Goal: Information Seeking & Learning: Learn about a topic

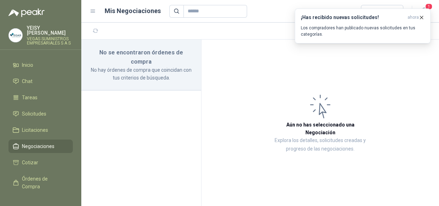
scroll to position [59, 0]
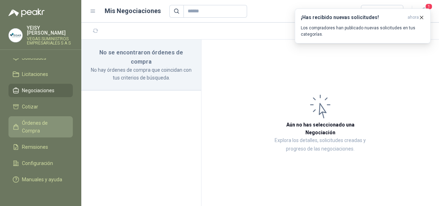
click at [46, 119] on span "Órdenes de Compra" at bounding box center [44, 127] width 44 height 16
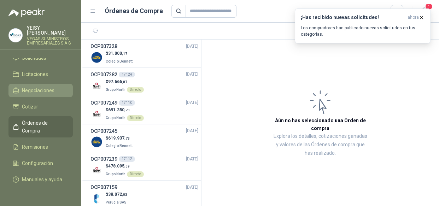
click at [50, 87] on span "Negociaciones" at bounding box center [38, 91] width 33 height 8
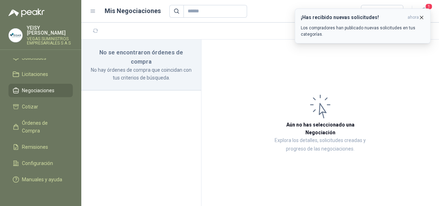
click at [421, 17] on icon "button" at bounding box center [422, 18] width 6 height 6
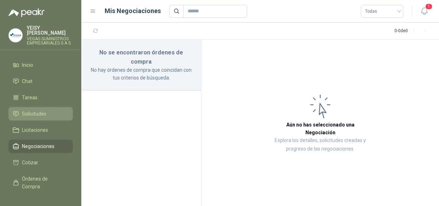
click at [48, 110] on li "Solicitudes" at bounding box center [41, 114] width 56 height 8
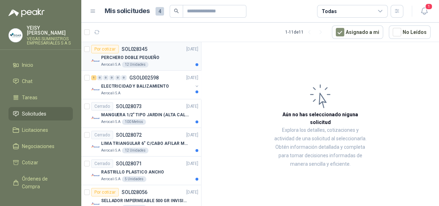
click at [162, 57] on div "PERCHERO DOBLE PEQUEÑO" at bounding box center [149, 57] width 97 height 8
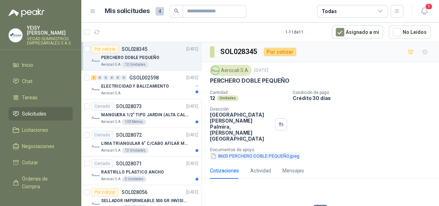
click at [240, 152] on button "8603 PERCHERO DOBLE PEQUEÑO.jpeg" at bounding box center [255, 155] width 90 height 7
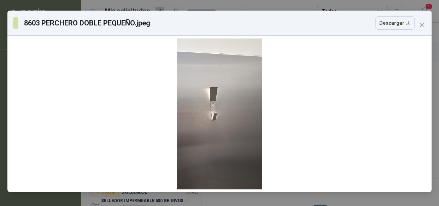
click at [420, 21] on button "Close" at bounding box center [421, 24] width 11 height 11
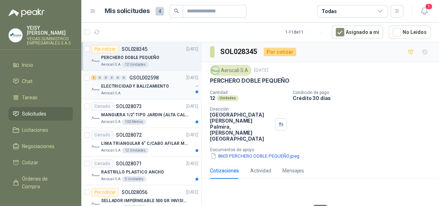
click at [132, 93] on div "Aerocali S.A" at bounding box center [147, 94] width 92 height 6
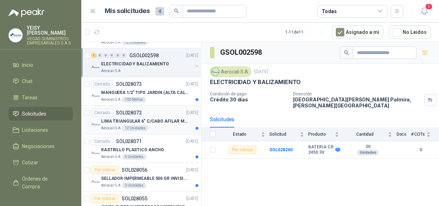
scroll to position [32, 0]
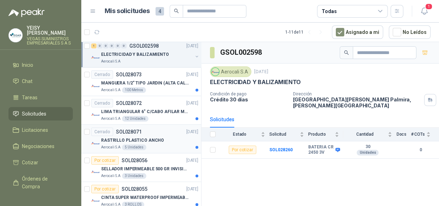
click at [160, 141] on div "RASTRILLO PLASTICO ANCHO" at bounding box center [149, 140] width 97 height 8
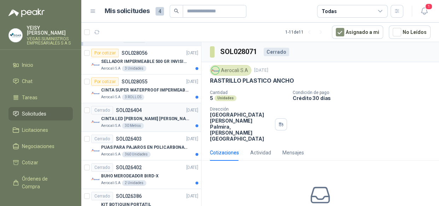
scroll to position [158, 0]
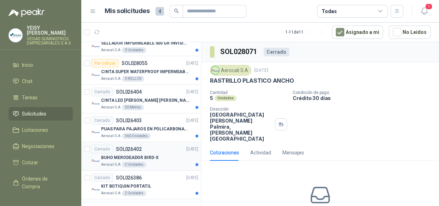
click at [161, 155] on div "BUHO MERODEADOR BIRD-X" at bounding box center [149, 158] width 97 height 8
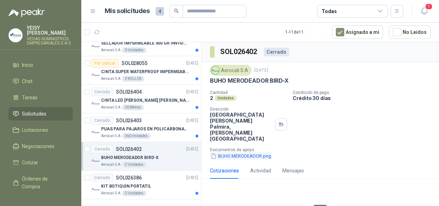
click at [224, 152] on button "BUHO MERODEADOR.png" at bounding box center [241, 155] width 62 height 7
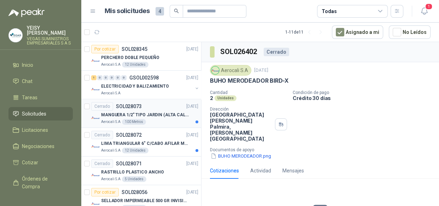
click at [156, 120] on div "Aerocali S.A 100 Metros" at bounding box center [149, 122] width 97 height 6
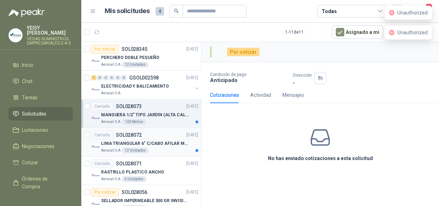
click at [166, 135] on div "Cerrado SOL028072 [DATE]" at bounding box center [144, 135] width 107 height 8
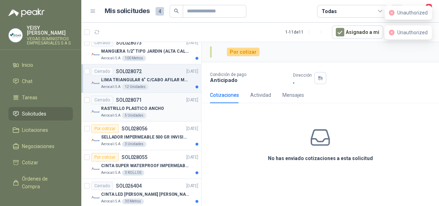
scroll to position [64, 0]
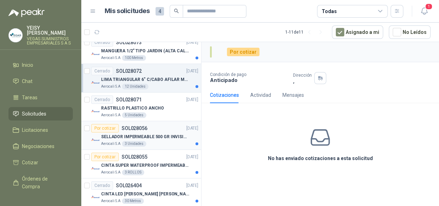
click at [160, 140] on div "SELLADOR IMPERMEABLE 500 GR INVISIBLE" at bounding box center [149, 137] width 97 height 8
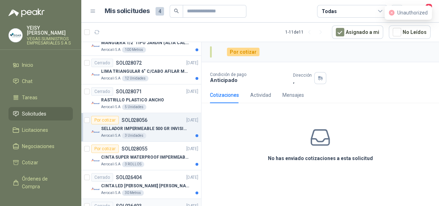
scroll to position [96, 0]
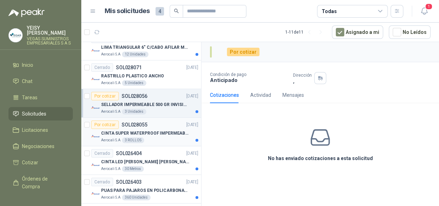
click at [175, 136] on p "CINTA SUPER WATERPROOF IMPERMEABILIZANTE" at bounding box center [145, 133] width 88 height 7
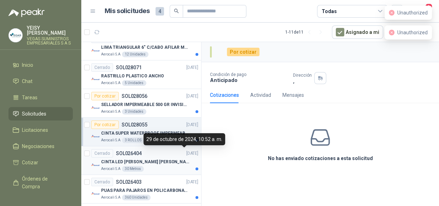
click at [186, 155] on p "[DATE]" at bounding box center [192, 153] width 12 height 7
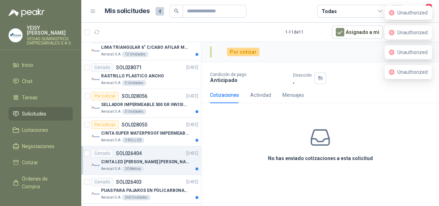
click at [174, 165] on div "CINTA LED [PERSON_NAME] [PERSON_NAME] 12V 50X50" at bounding box center [149, 162] width 97 height 8
